Goal: Transaction & Acquisition: Purchase product/service

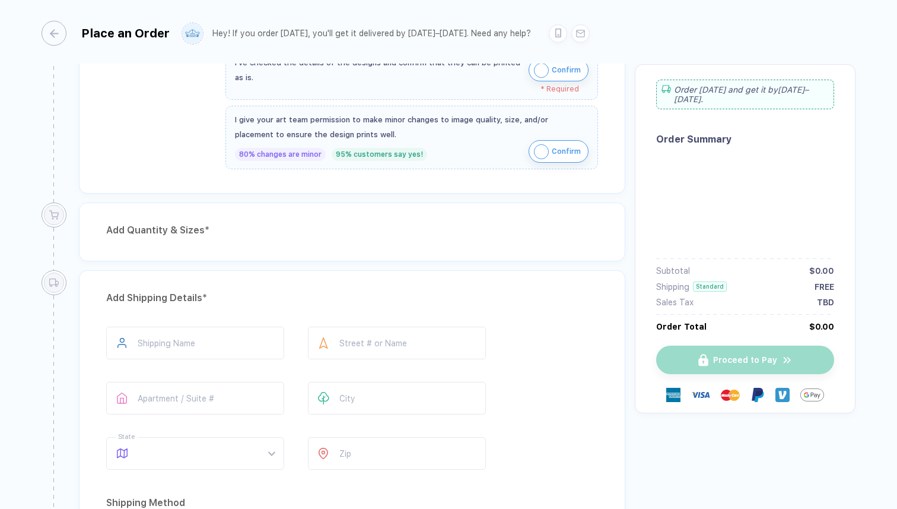
scroll to position [179, 0]
click at [53, 26] on div "button" at bounding box center [48, 33] width 25 height 25
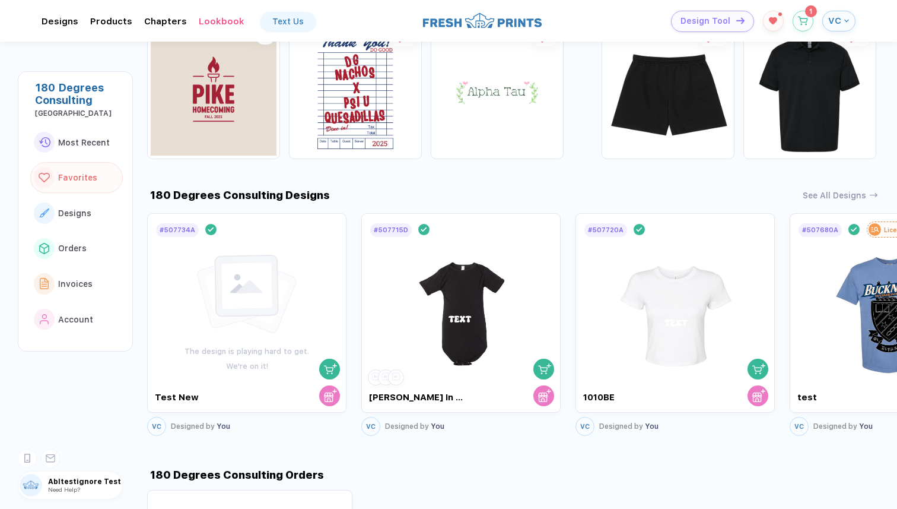
scroll to position [452, 0]
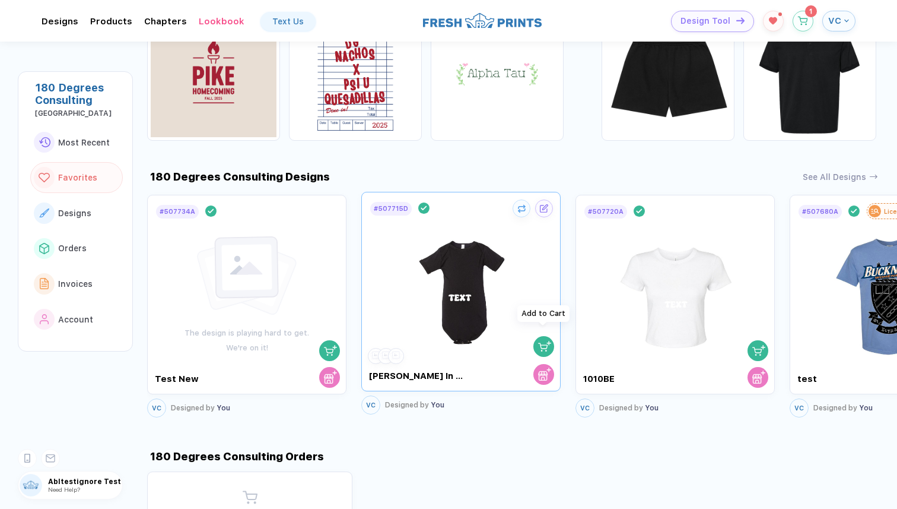
click at [542, 339] on img "button" at bounding box center [544, 345] width 13 height 13
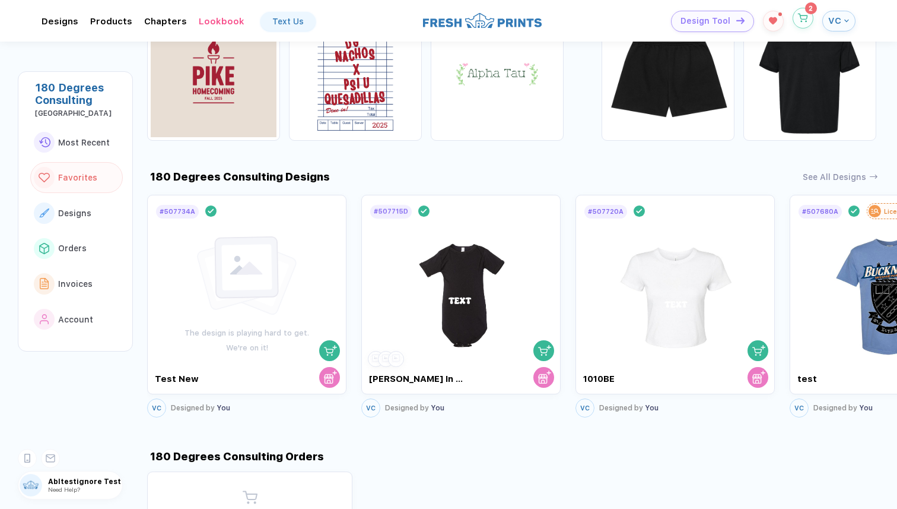
click at [802, 14] on icon "button" at bounding box center [803, 18] width 10 height 9
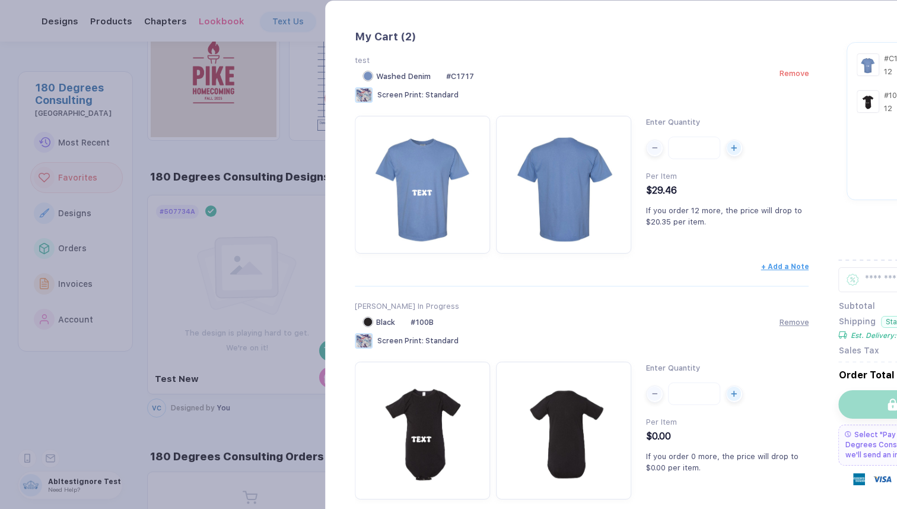
click at [635, 76] on span "Remove" at bounding box center [636, 73] width 30 height 9
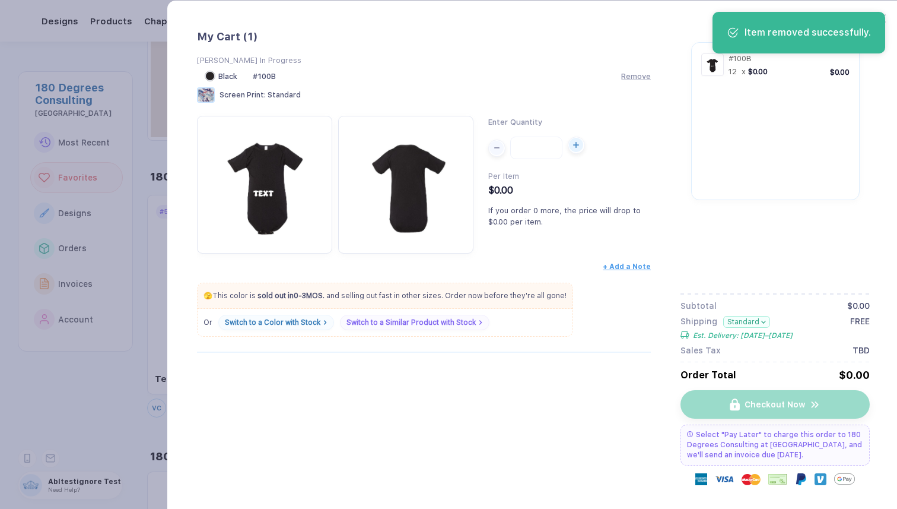
click at [574, 154] on button "button" at bounding box center [576, 145] width 17 height 17
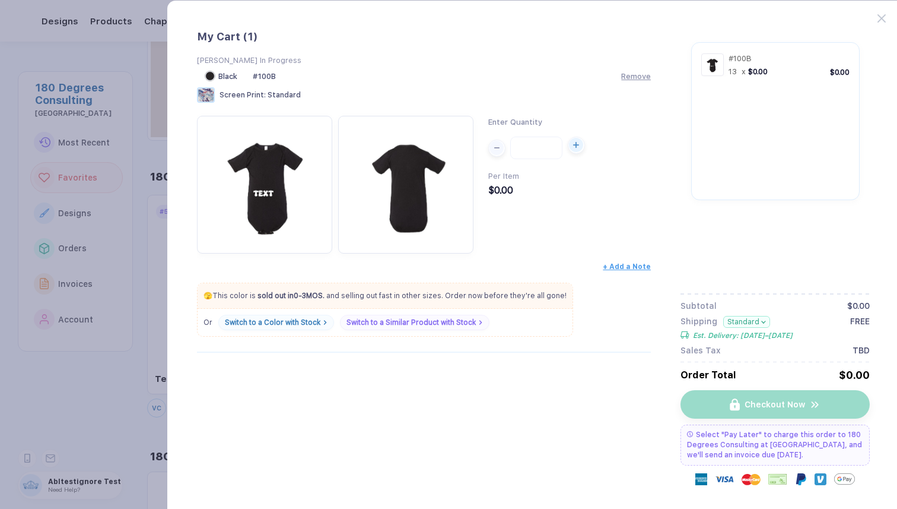
click at [578, 146] on icon "button" at bounding box center [576, 145] width 6 height 6
type input "**"
click at [883, 17] on icon at bounding box center [882, 18] width 8 height 8
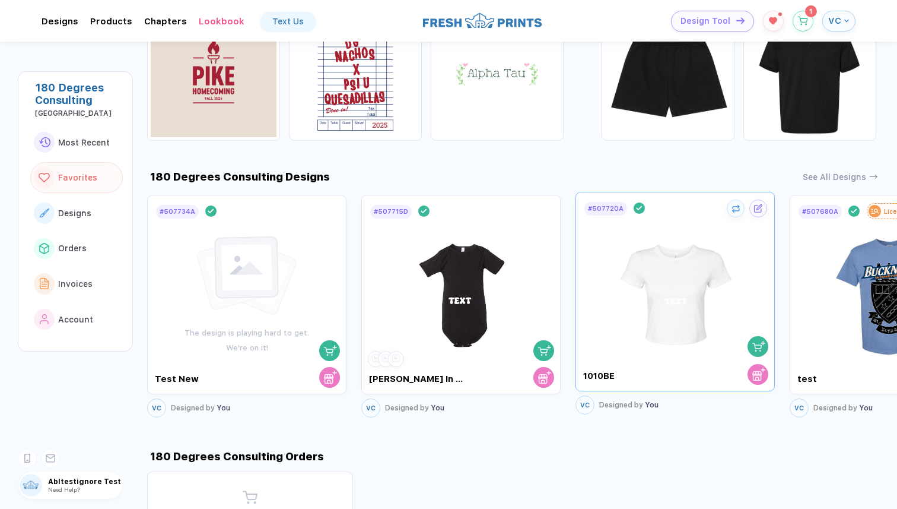
click at [757, 338] on div "button" at bounding box center [758, 346] width 17 height 16
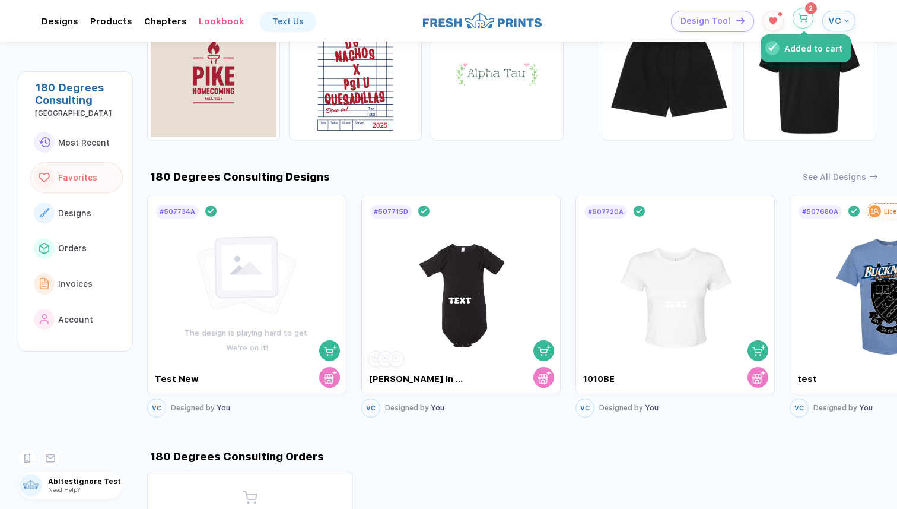
click at [808, 12] on sup "2" at bounding box center [811, 8] width 12 height 12
click at [802, 16] on icon "button" at bounding box center [803, 18] width 10 height 9
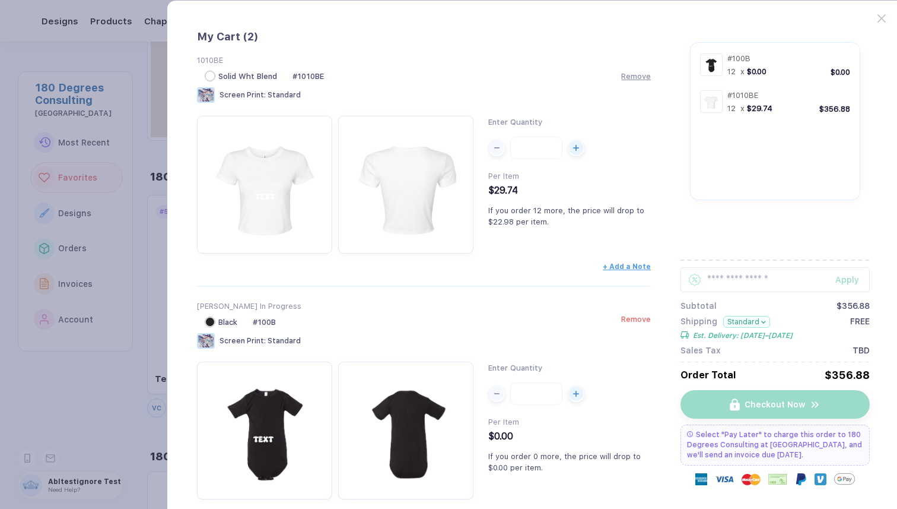
click at [639, 321] on span "Remove" at bounding box center [636, 319] width 30 height 9
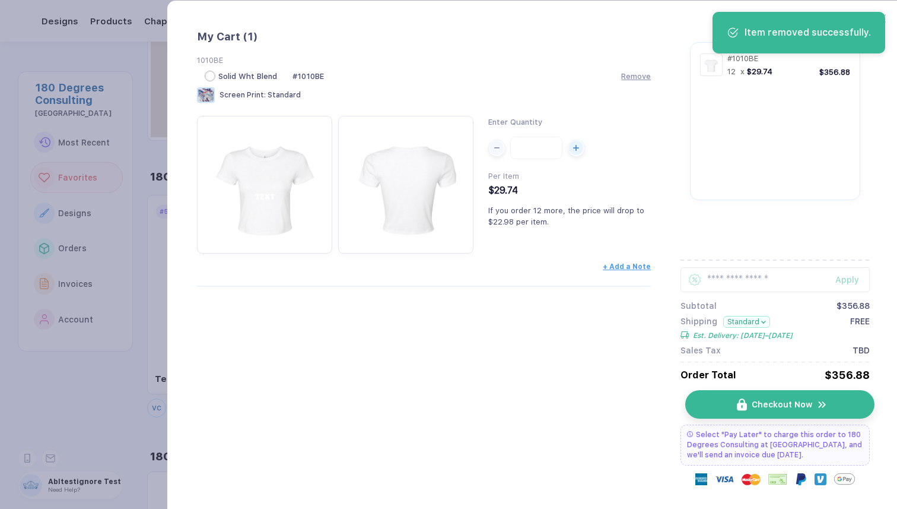
click at [799, 409] on span "Checkout Now" at bounding box center [782, 403] width 61 height 9
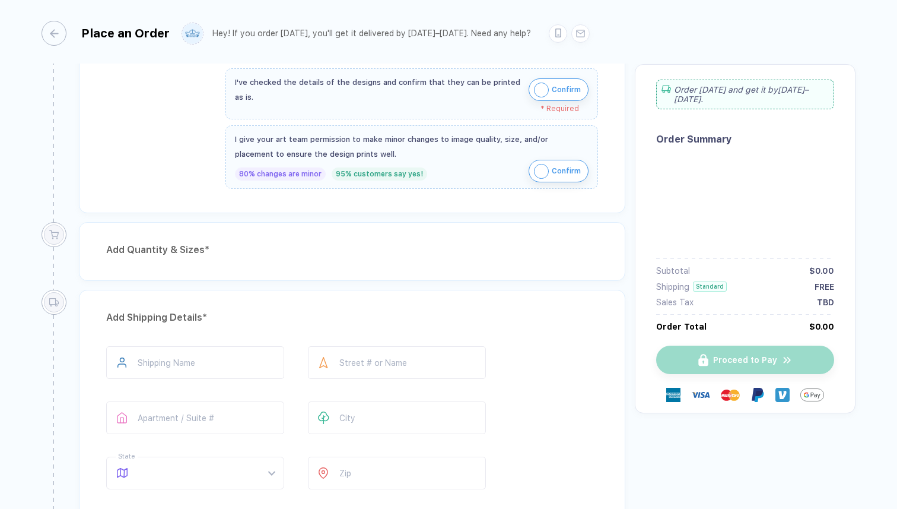
scroll to position [168, 0]
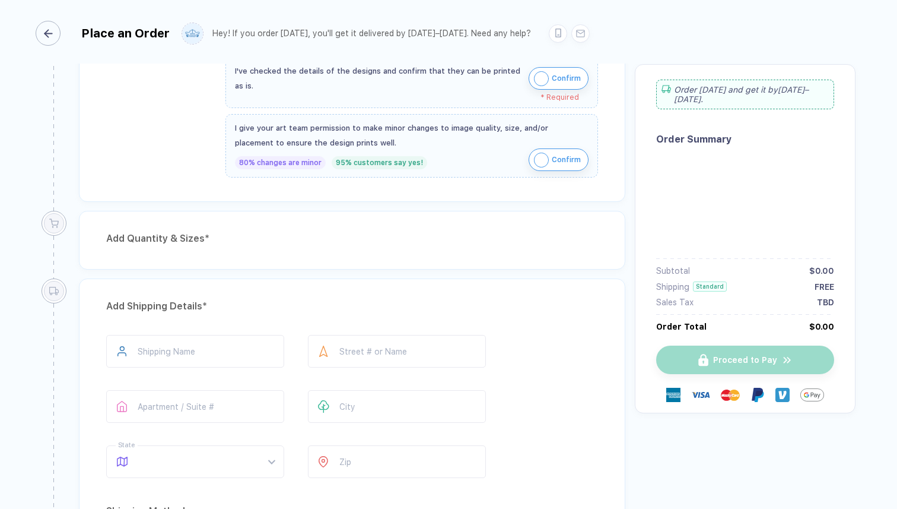
click at [47, 34] on icon "button" at bounding box center [48, 33] width 9 height 9
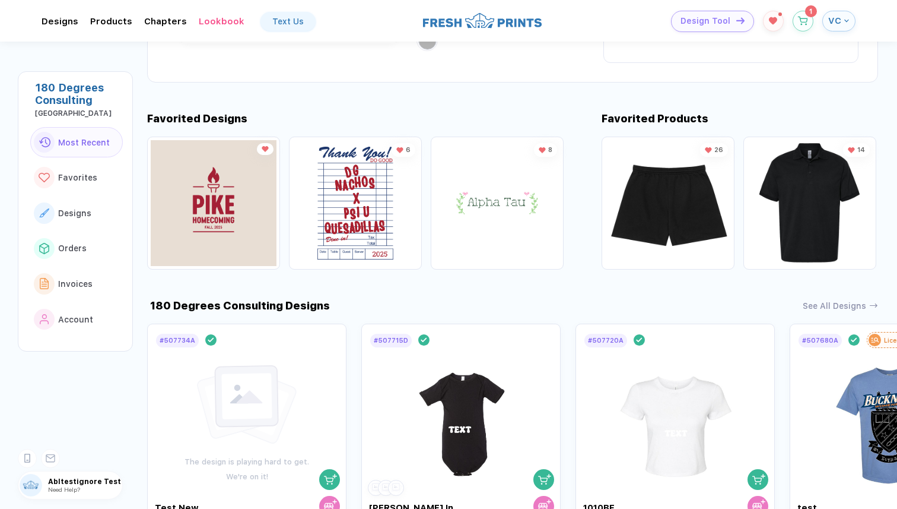
scroll to position [339, 0]
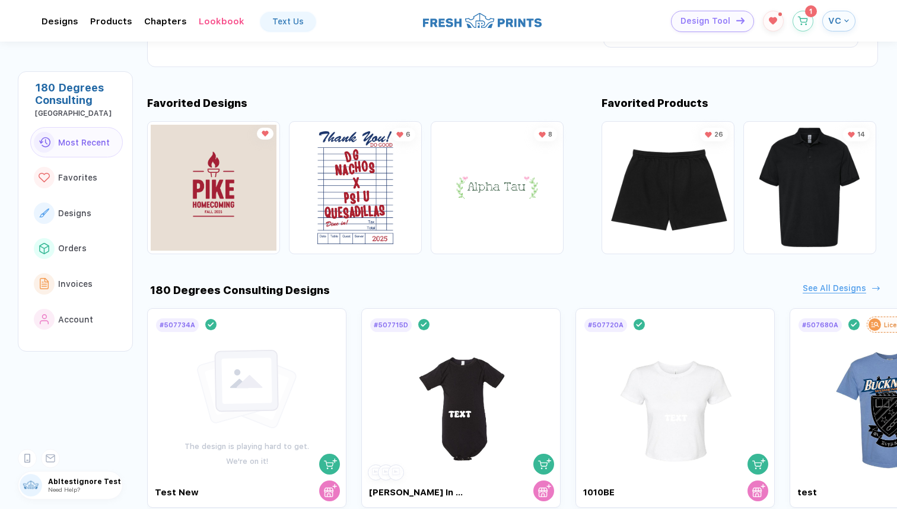
click at [841, 283] on div "See All Designs" at bounding box center [835, 288] width 64 height 10
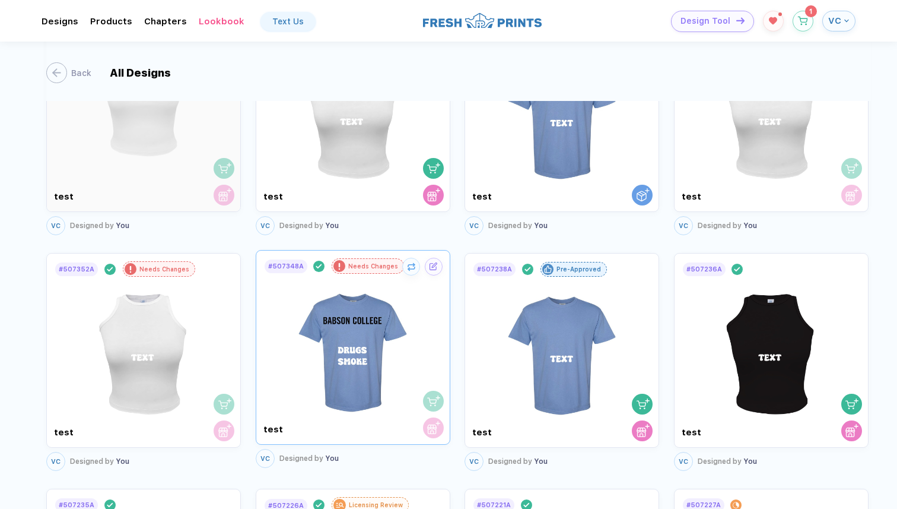
scroll to position [562, 0]
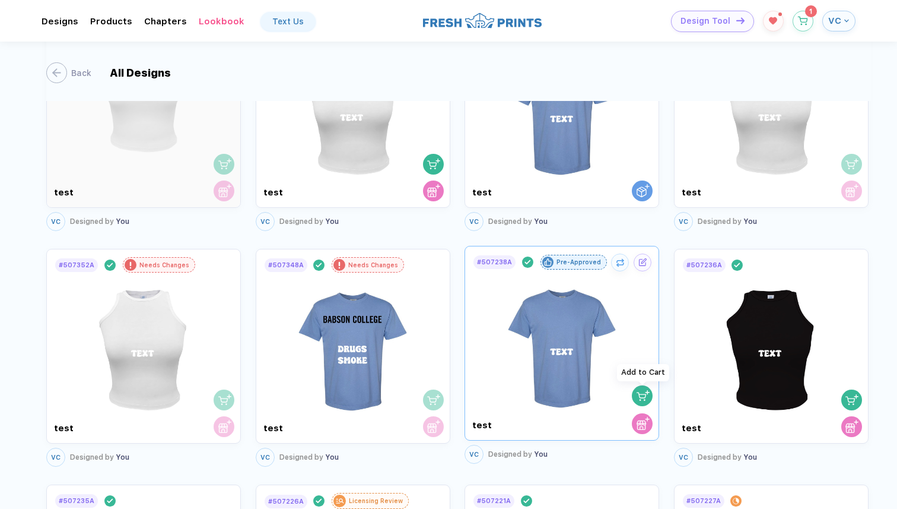
click at [643, 392] on img "button" at bounding box center [643, 395] width 13 height 13
click at [641, 392] on img "button" at bounding box center [643, 395] width 13 height 13
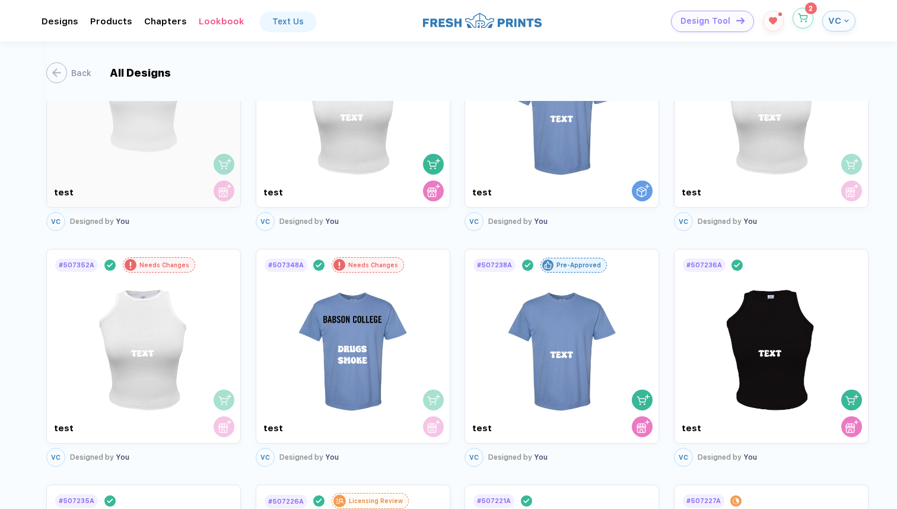
click at [797, 22] on button "button" at bounding box center [803, 18] width 21 height 21
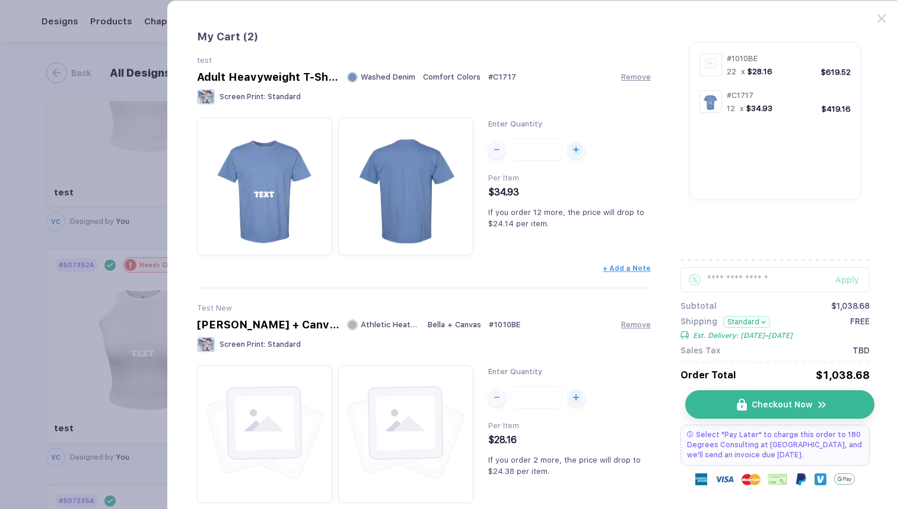
click at [751, 398] on button "Checkout Now" at bounding box center [779, 404] width 189 height 28
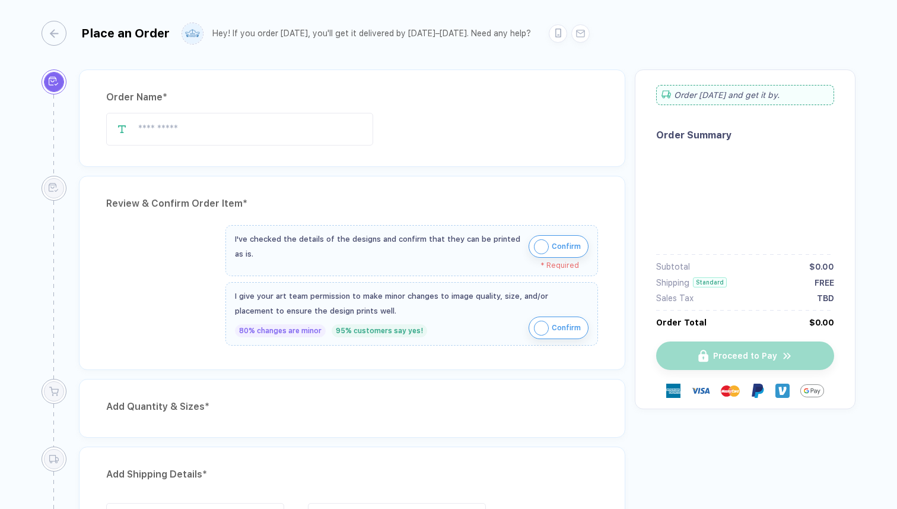
type input "********"
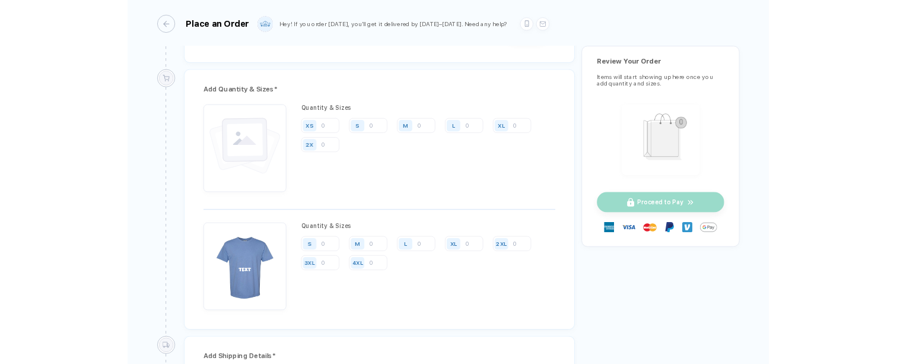
scroll to position [842, 0]
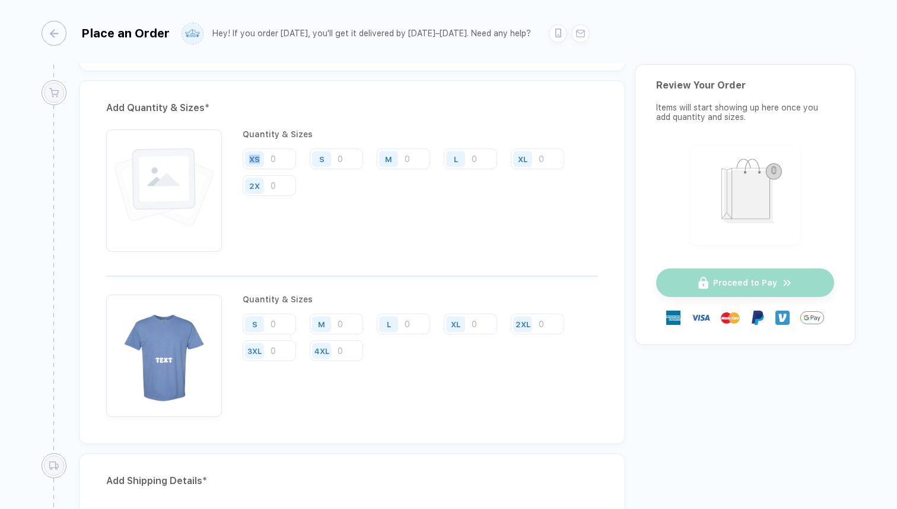
click at [328, 285] on div "Add Quantity & Sizes * Quantity & Sizes XS S M L XL 2X Quantity & Sizes S M L X…" at bounding box center [352, 262] width 547 height 364
